Goal: Information Seeking & Learning: Check status

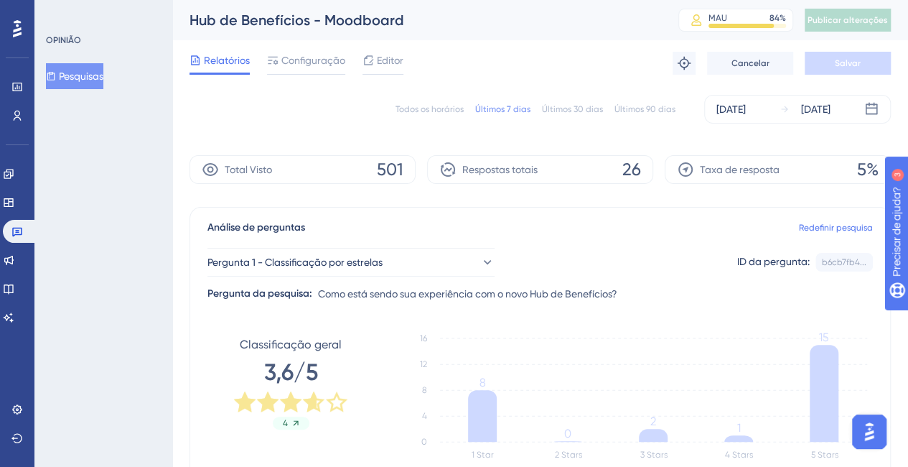
click at [507, 223] on div "Análise de perguntas Redefinir pesquisa" at bounding box center [540, 227] width 666 height 17
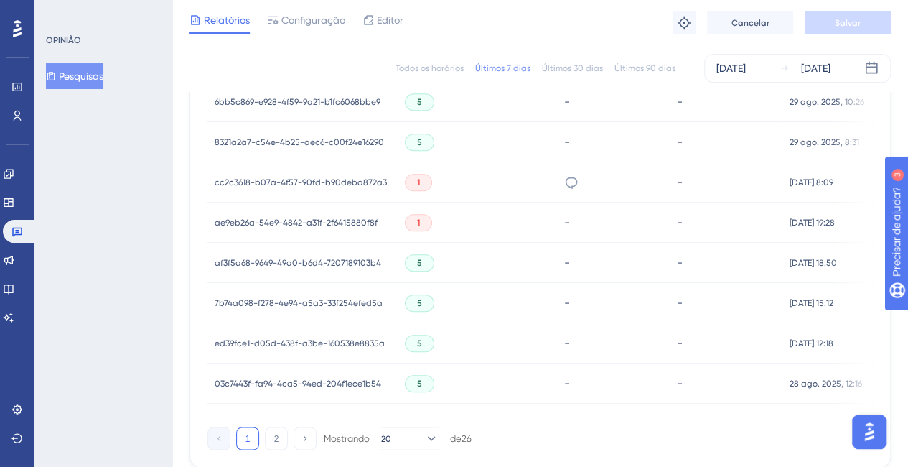
scroll to position [982, 0]
click at [566, 183] on icon at bounding box center [572, 181] width 12 height 11
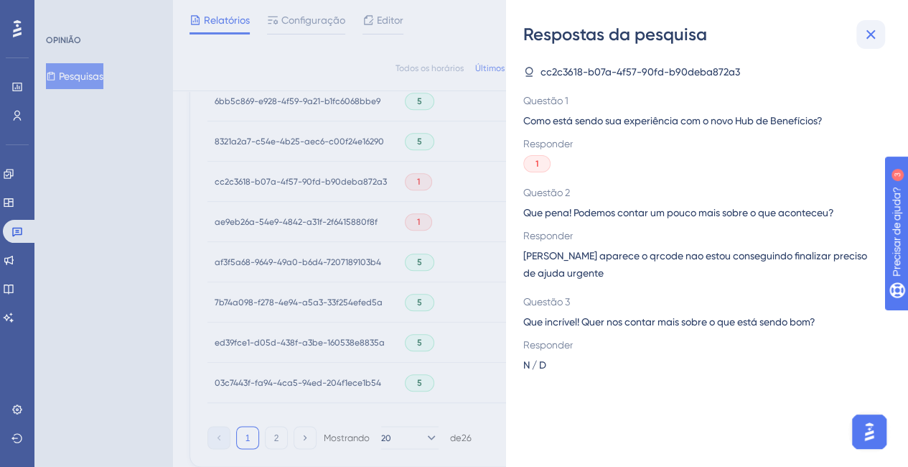
click at [880, 32] on button at bounding box center [871, 34] width 29 height 29
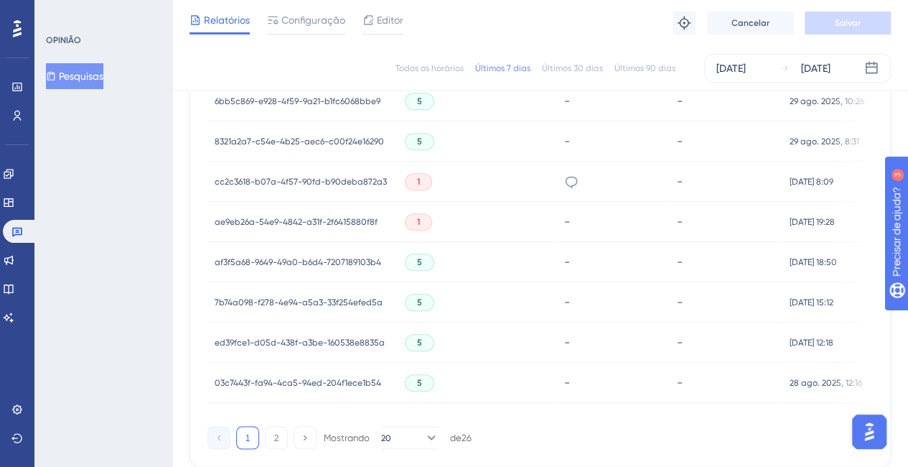
scroll to position [1061, 0]
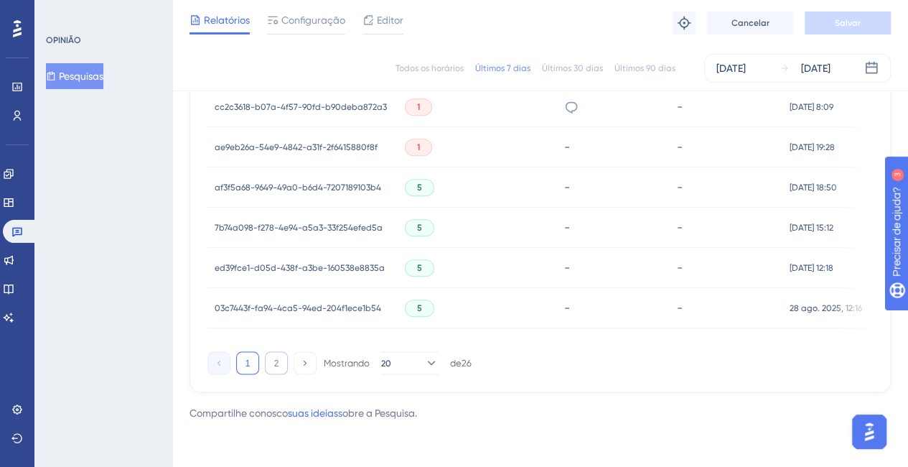
click at [271, 368] on button "2" at bounding box center [276, 362] width 23 height 23
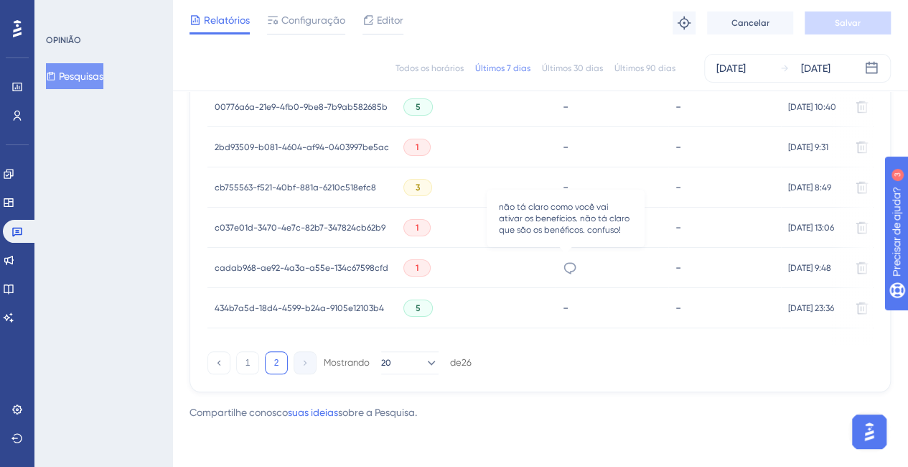
click at [564, 261] on icon at bounding box center [570, 268] width 14 height 14
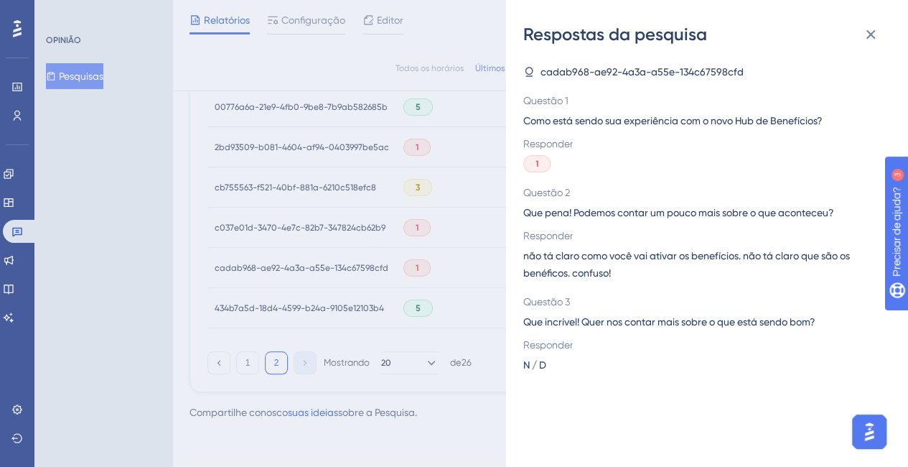
click at [613, 262] on span "não tá claro como você vai ativar os benefícios. não tá claro que são os benéfi…" at bounding box center [701, 264] width 356 height 34
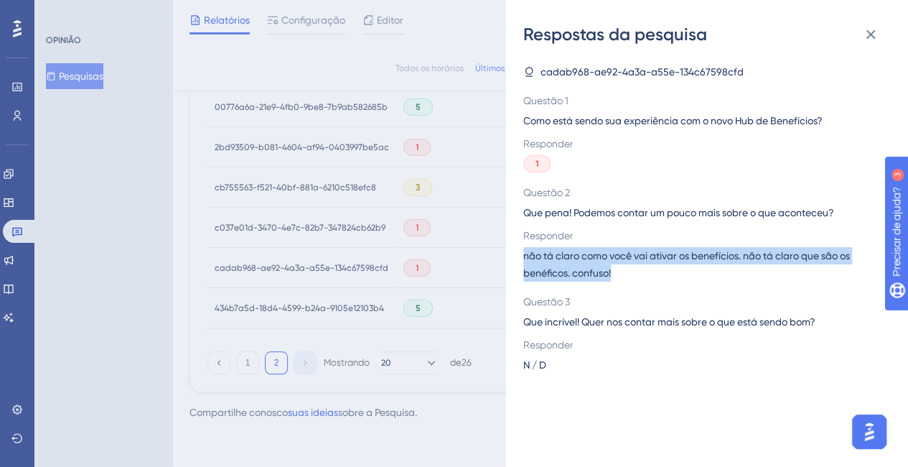
click at [613, 262] on span "não tá claro como você vai ativar os benefícios. não tá claro que são os benéfi…" at bounding box center [701, 264] width 356 height 34
click at [874, 35] on icon at bounding box center [870, 34] width 17 height 17
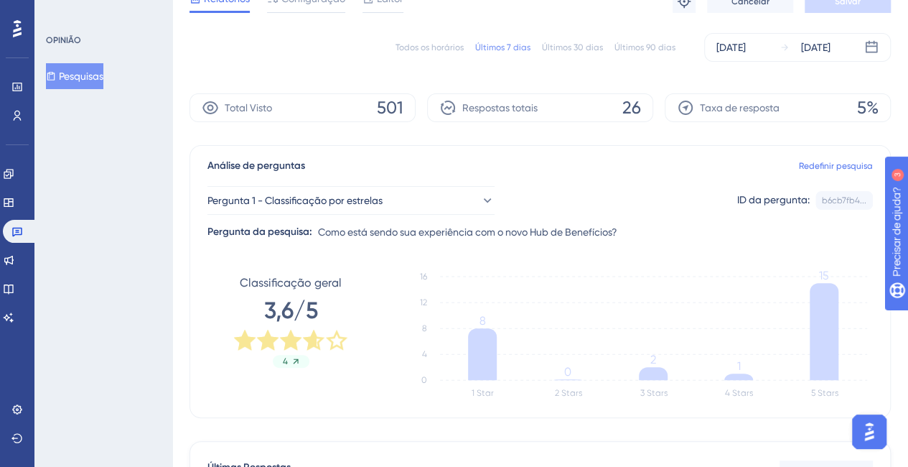
scroll to position [0, 0]
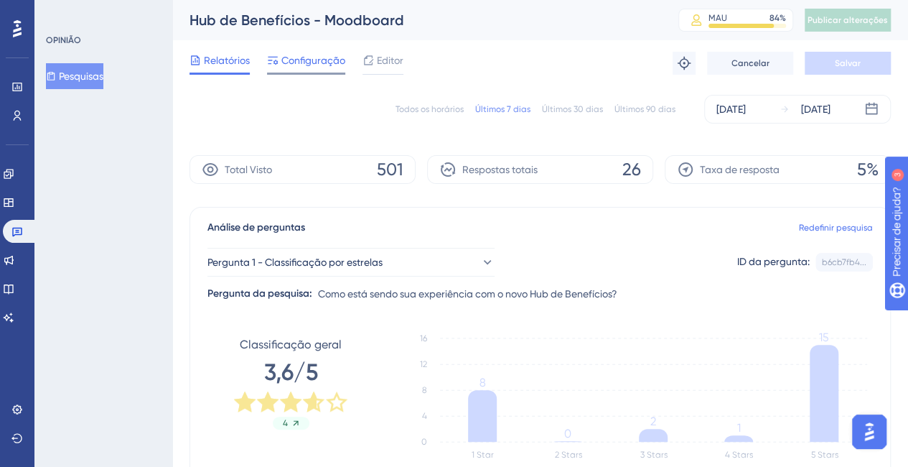
click at [320, 60] on font "Configuração" at bounding box center [313, 60] width 64 height 11
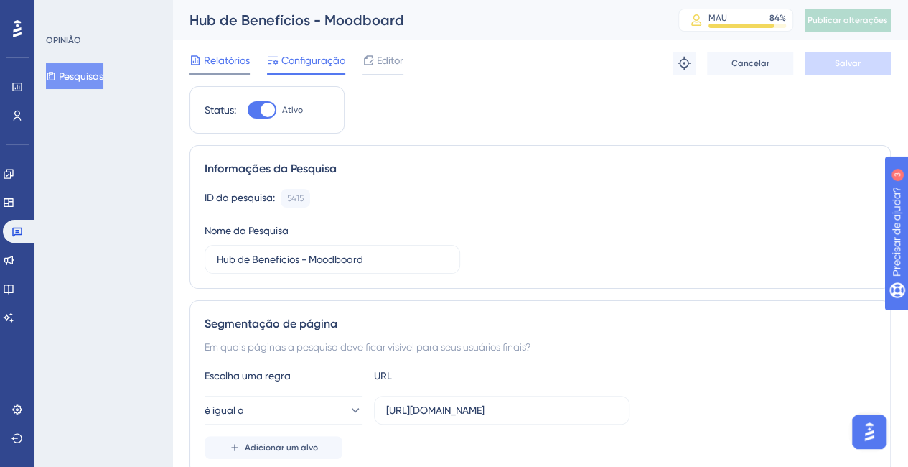
click at [223, 64] on font "Relatórios" at bounding box center [227, 60] width 46 height 11
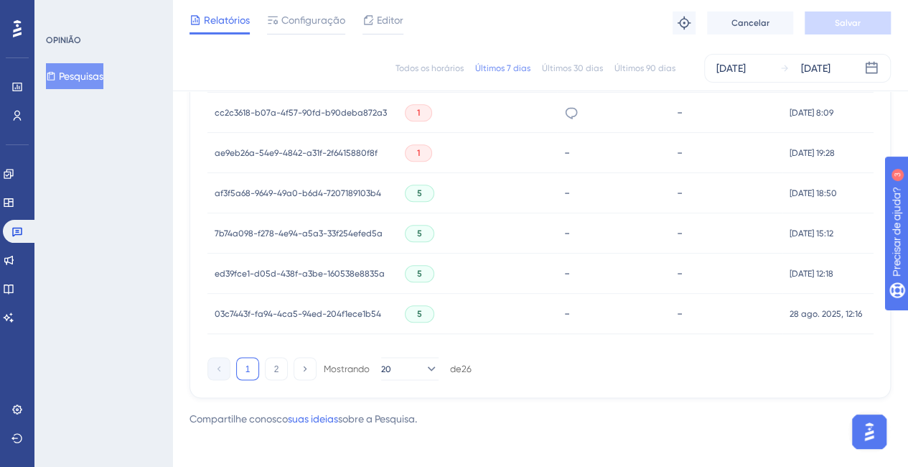
scroll to position [1052, 0]
click at [569, 113] on icon at bounding box center [571, 112] width 14 height 14
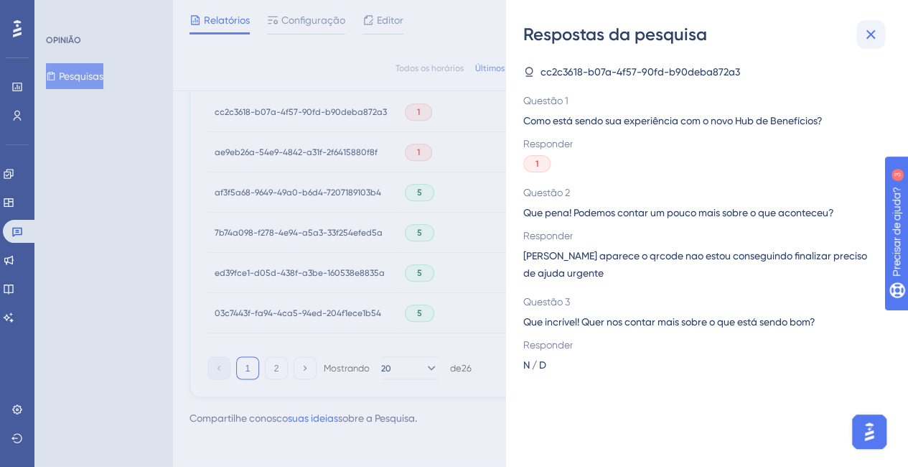
click at [863, 42] on icon at bounding box center [870, 34] width 17 height 17
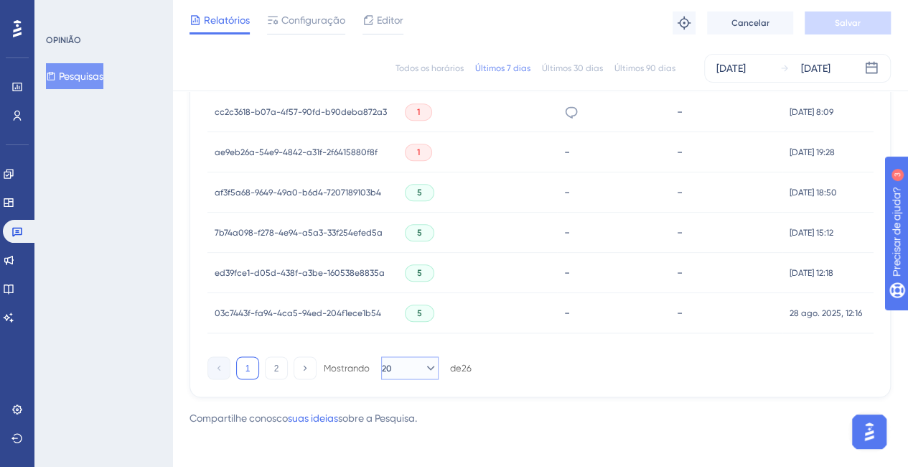
click at [431, 372] on button "20" at bounding box center [409, 367] width 57 height 23
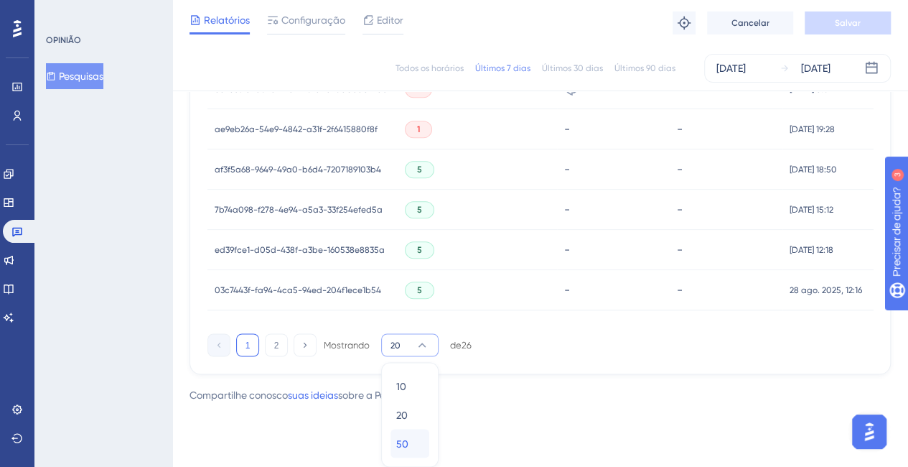
click at [407, 447] on font "50" at bounding box center [402, 442] width 12 height 11
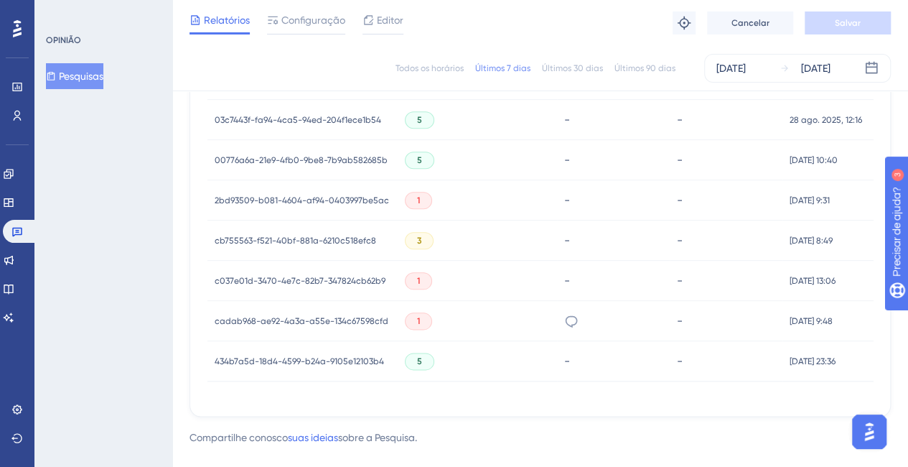
scroll to position [1274, 0]
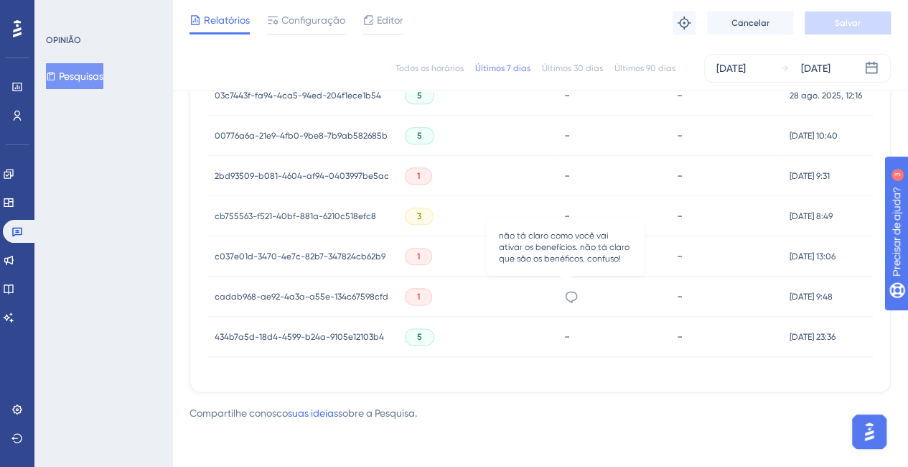
click at [572, 289] on icon at bounding box center [571, 296] width 14 height 14
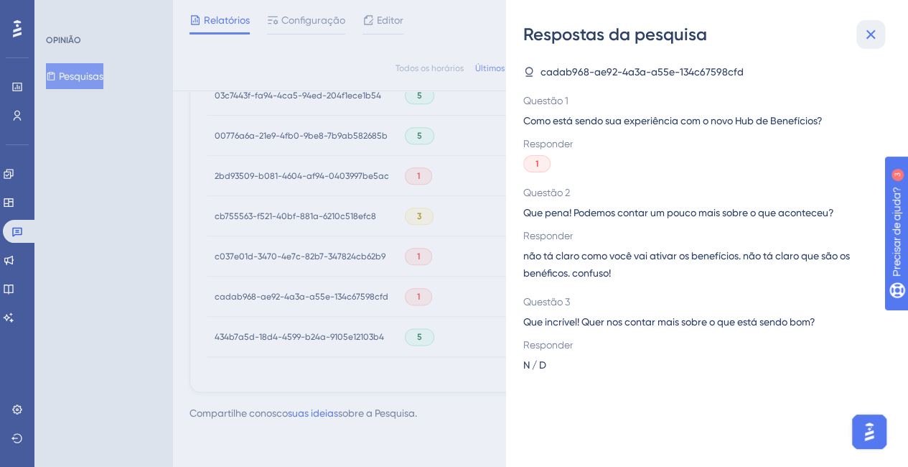
click at [869, 37] on icon at bounding box center [870, 34] width 17 height 17
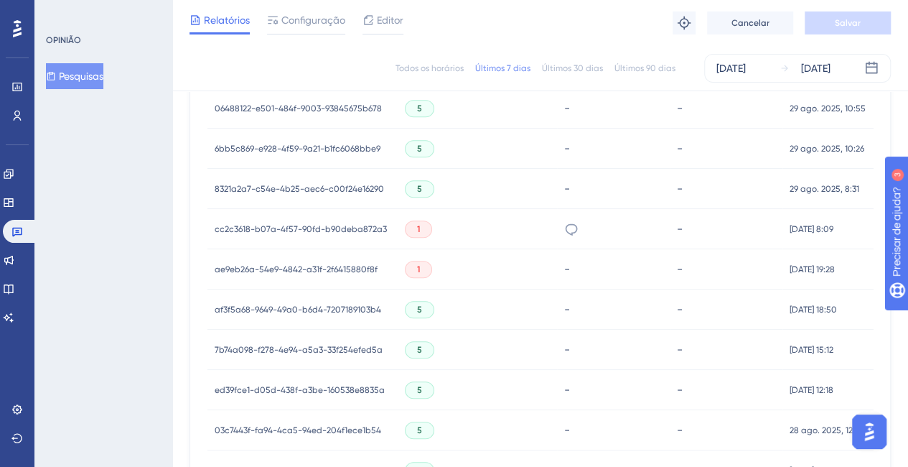
scroll to position [928, 0]
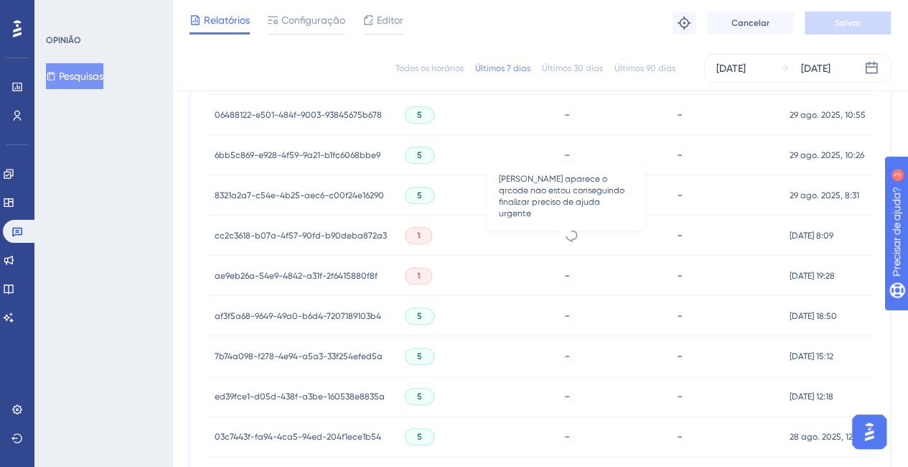
click at [566, 236] on icon at bounding box center [571, 235] width 14 height 14
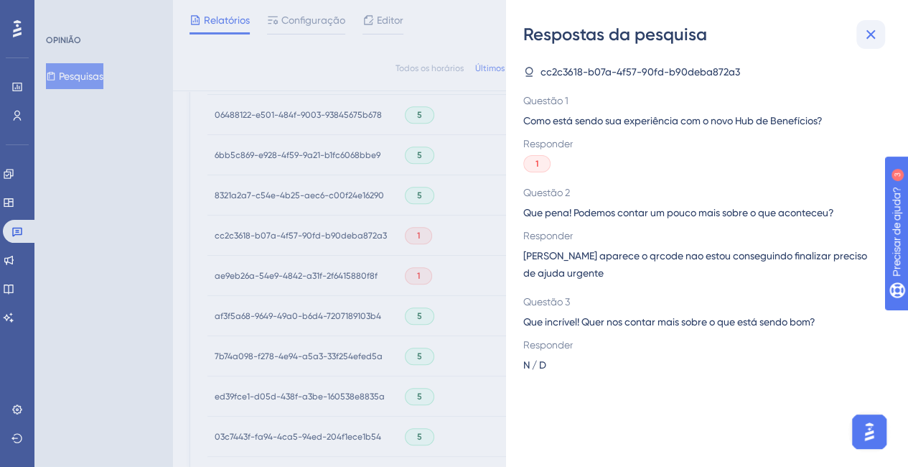
click at [871, 29] on icon at bounding box center [870, 34] width 17 height 17
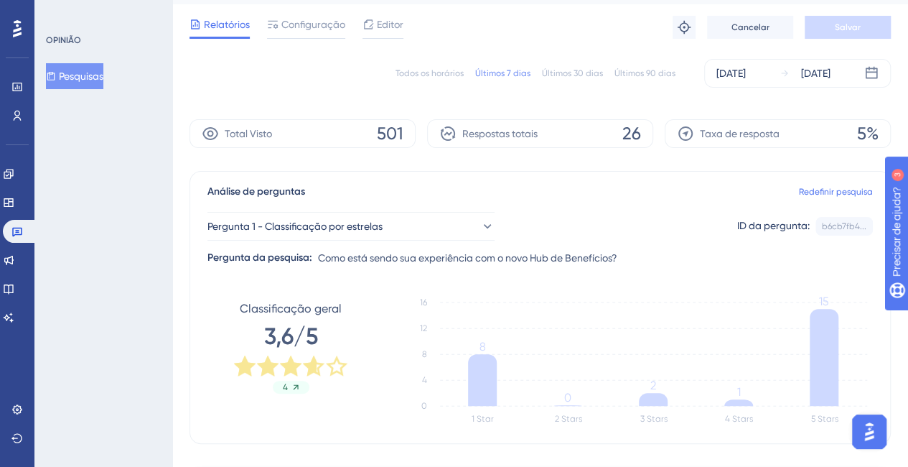
scroll to position [0, 0]
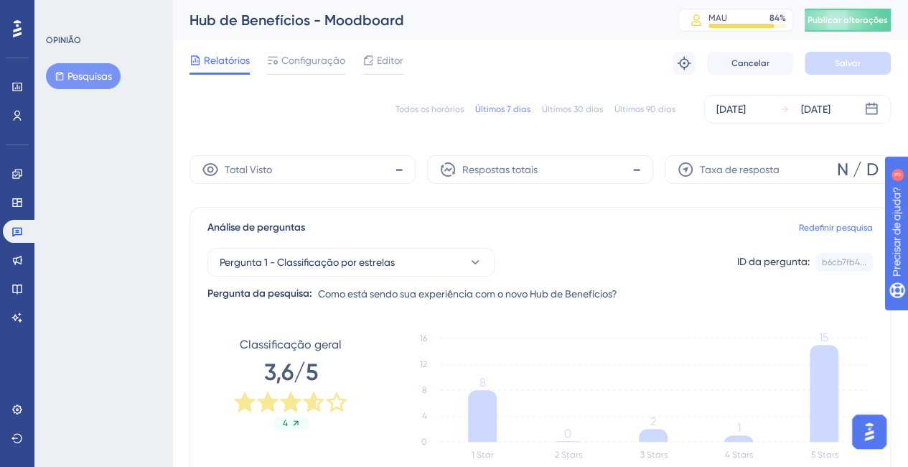
click at [76, 82] on font "Pesquisas" at bounding box center [89, 75] width 45 height 17
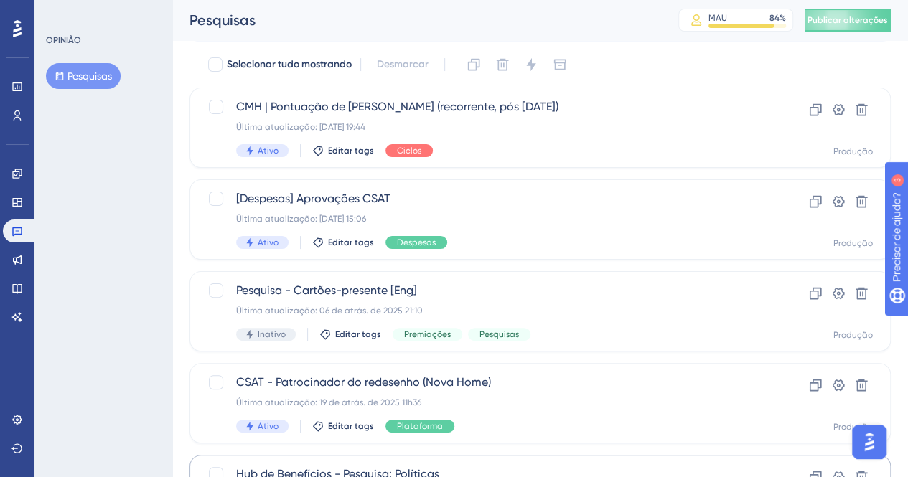
scroll to position [42, 0]
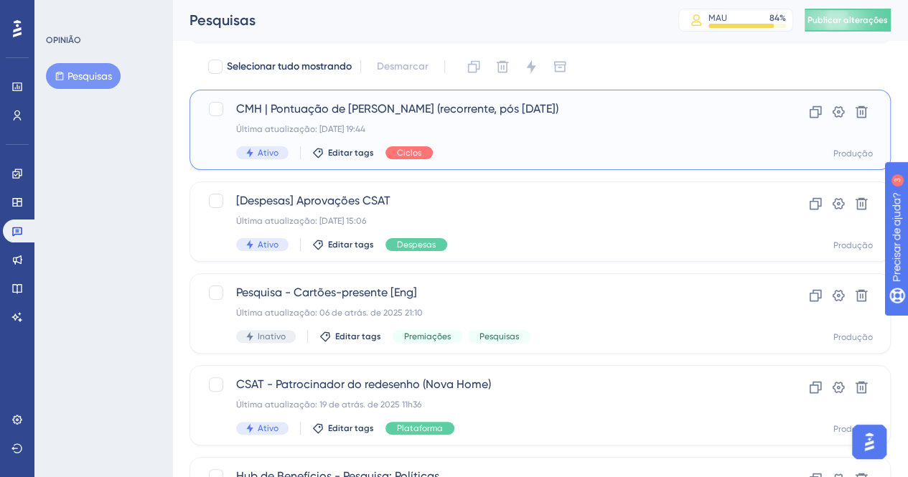
click at [531, 114] on span "CMH | Pontuação de [PERSON_NAME] (recorrente, pós [DATE])" at bounding box center [482, 109] width 493 height 17
